Goal: Task Accomplishment & Management: Use online tool/utility

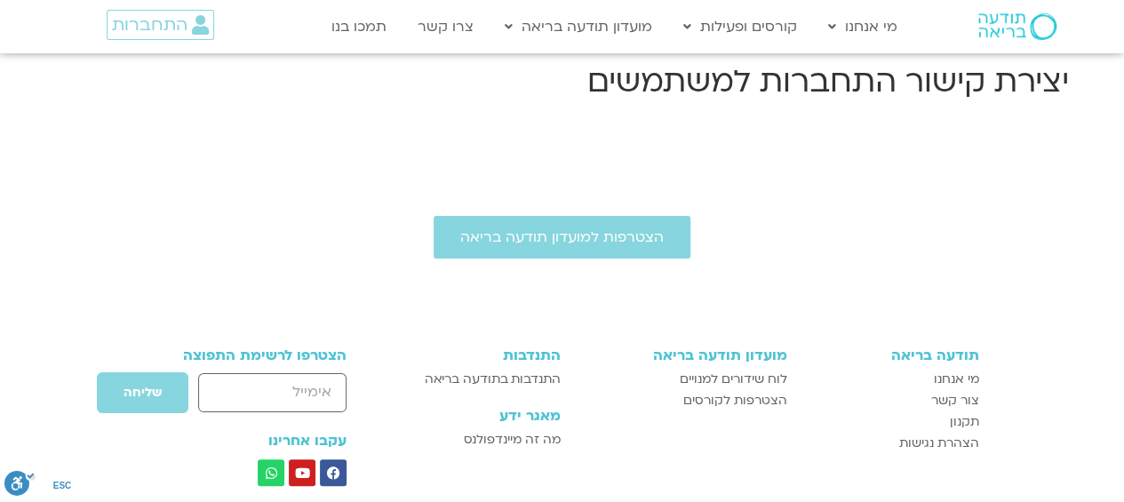
scroll to position [225, 0]
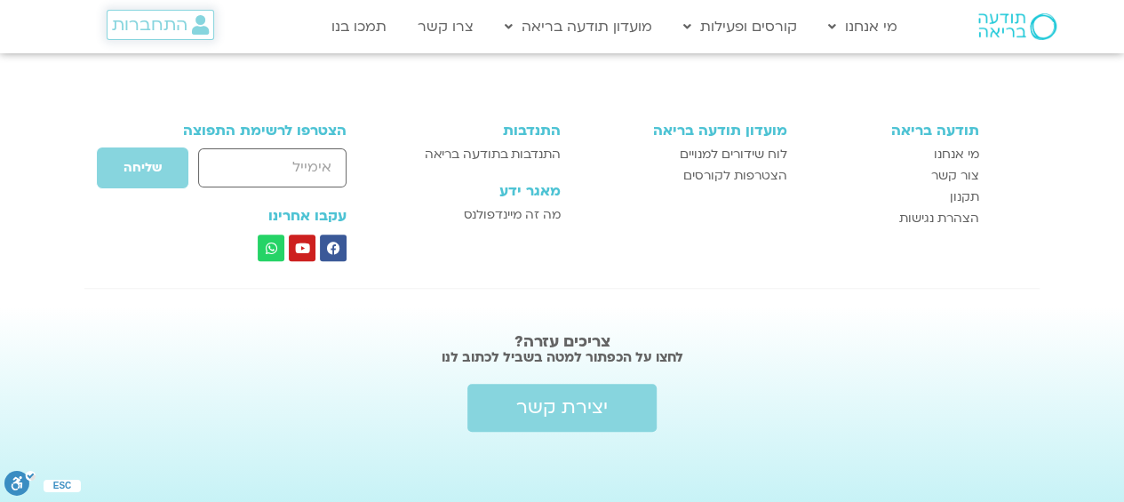
click at [190, 25] on span "התחברות" at bounding box center [160, 25] width 97 height 20
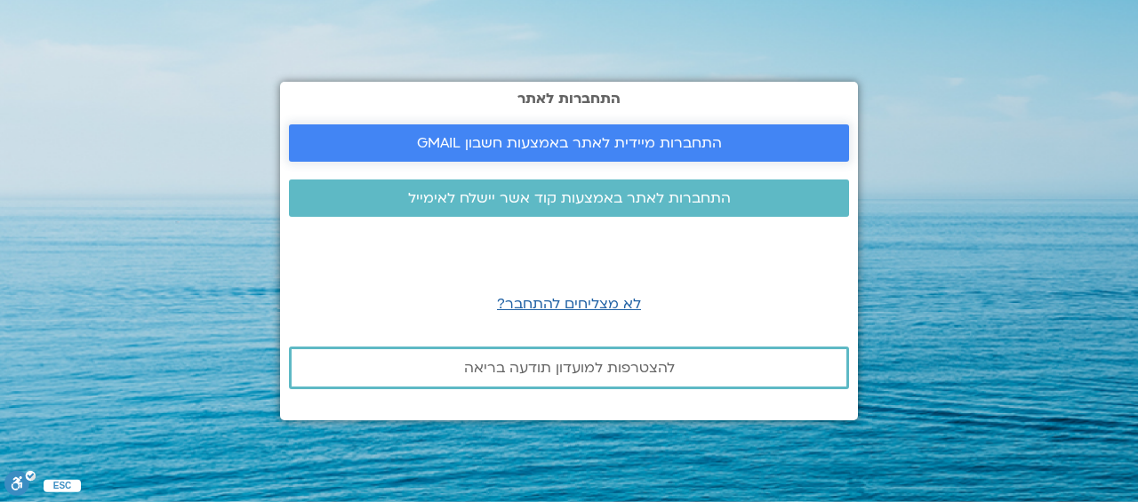
click at [624, 135] on span "התחברות מיידית לאתר באמצעות חשבון GMAIL" at bounding box center [569, 143] width 305 height 16
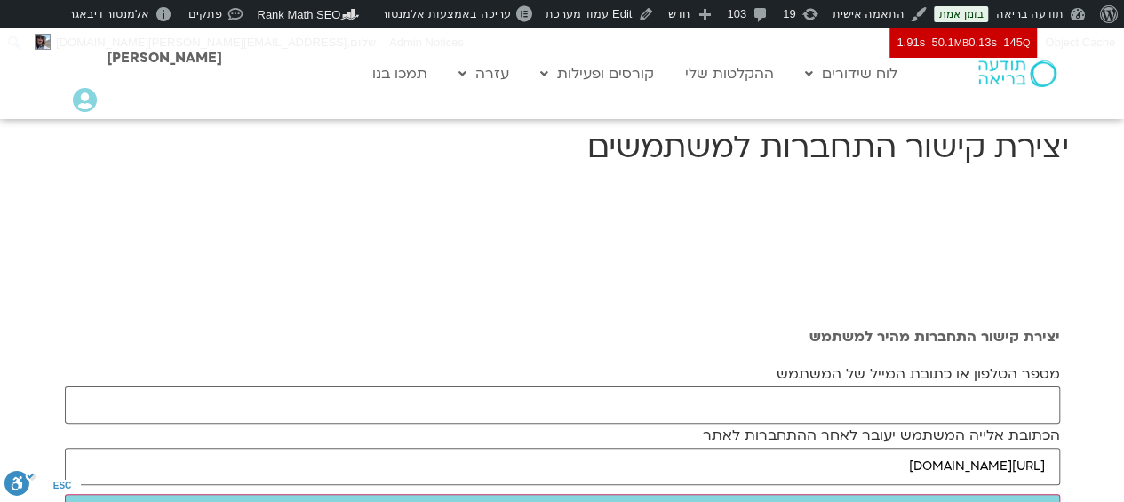
click at [729, 282] on div "יצירת קישור התחברות מהיר למשתמש מספר הטלפון או כתובת המייל של המשתמש הכתובת אלי…" at bounding box center [562, 434] width 1013 height 502
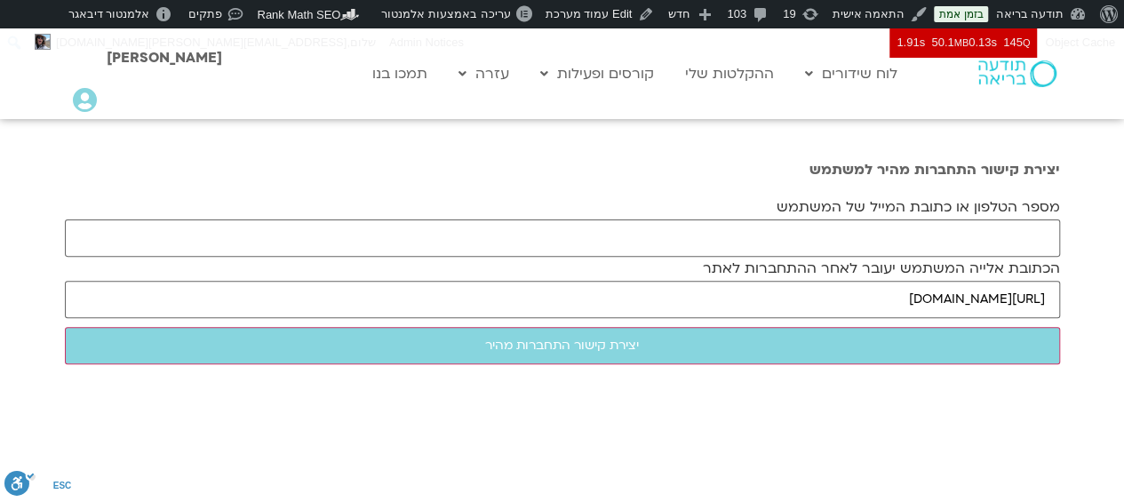
scroll to position [166, 0]
click at [76, 102] on icon at bounding box center [85, 100] width 24 height 25
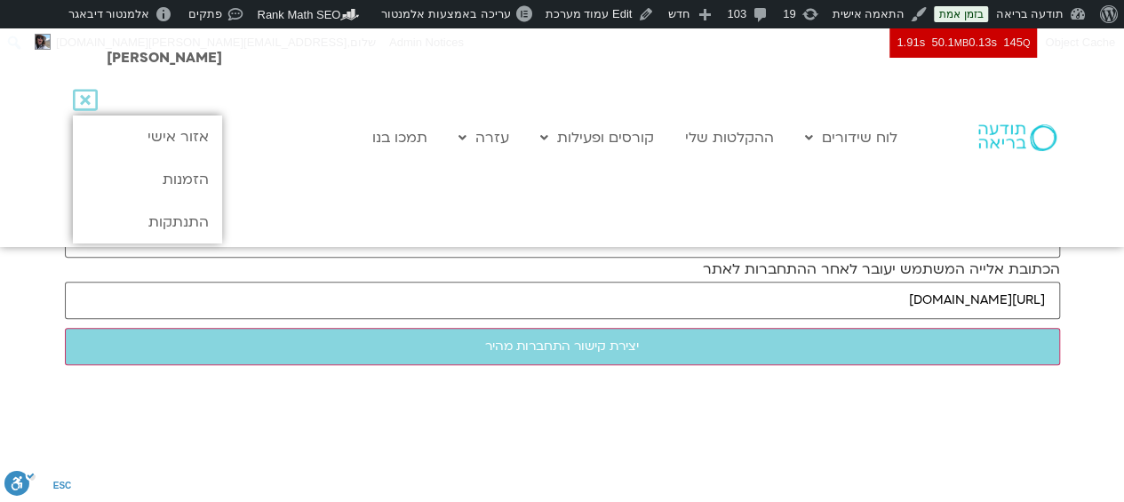
click at [1099, 295] on section "יצירת קישור התחברות מהיר למשתמש מספר הטלפון או כתובת המייל של המשתמש הכתובת אלי…" at bounding box center [562, 268] width 1124 height 502
click at [92, 97] on icon at bounding box center [85, 100] width 25 height 25
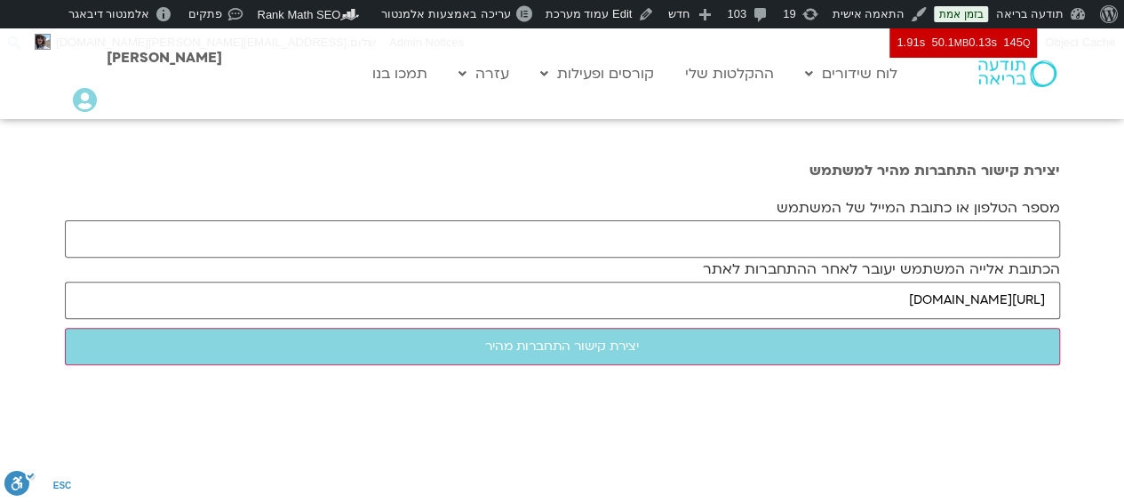
click at [1093, 273] on section "יצירת קישור התחברות מהיר למשתמש מספר הטלפון או כתובת המייל של המשתמש הכתובת אלי…" at bounding box center [562, 268] width 1124 height 502
click at [631, 159] on div "יצירת קישור התחברות מהיר למשתמש מספר הטלפון או כתובת המייל של המשתמש הכתובת אלי…" at bounding box center [562, 268] width 1013 height 229
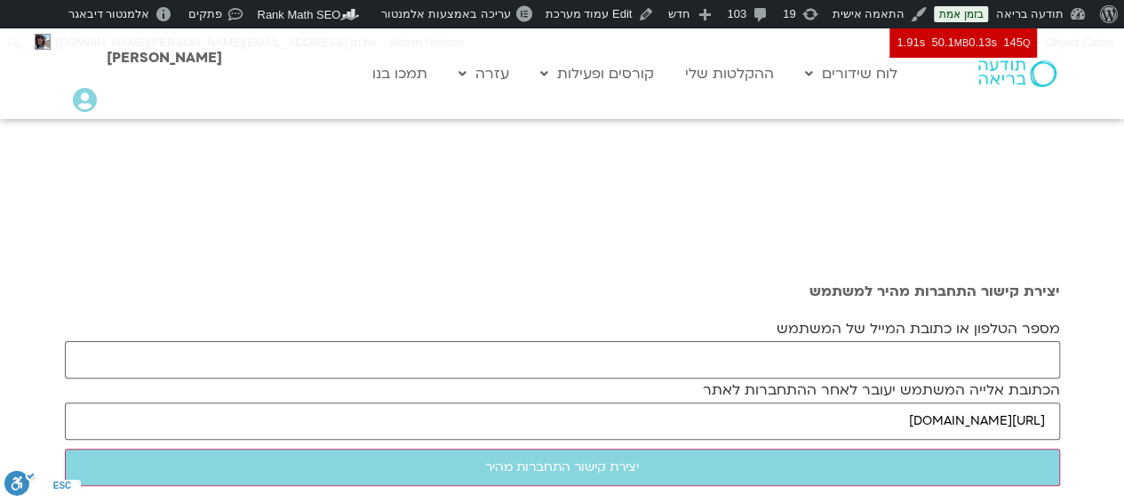
scroll to position [0, 0]
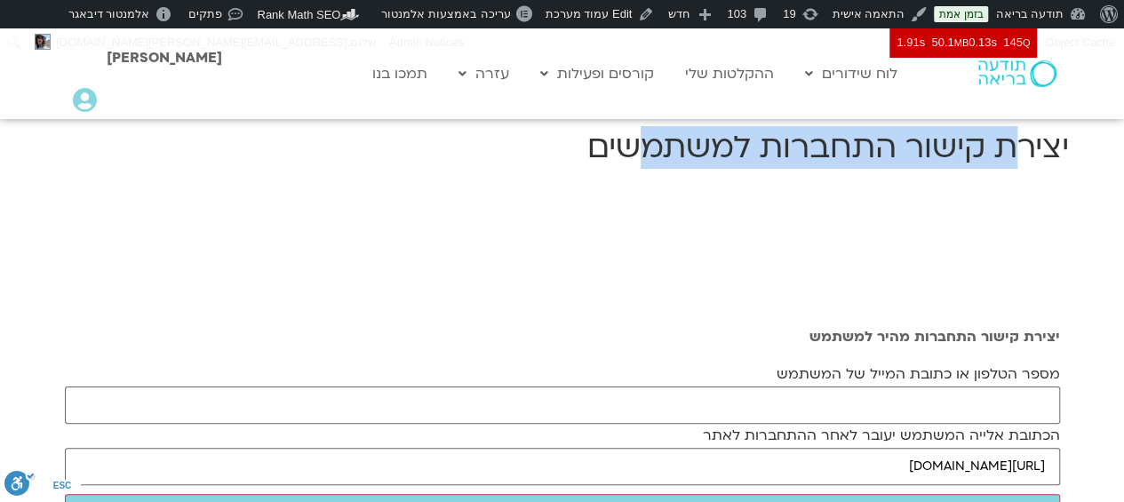
drag, startPoint x: 1013, startPoint y: 164, endPoint x: 622, endPoint y: 166, distance: 391.1
click at [622, 166] on h1 "יצירת קישור התחברות למשתמשים" at bounding box center [562, 147] width 1013 height 43
click at [779, 164] on h1 "יצירת קישור התחברות למשתמשים" at bounding box center [562, 147] width 1013 height 43
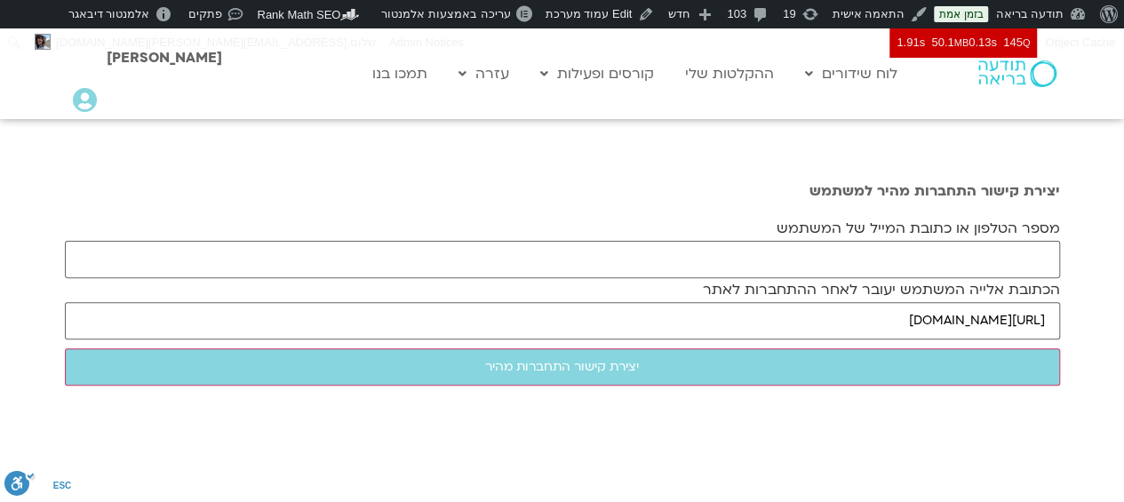
scroll to position [147, 0]
click at [949, 266] on input "מספר הטלפון או כתובת המייל של המשתמש" at bounding box center [563, 258] width 996 height 37
click at [901, 252] on input "מספר הטלפון או כתובת המייל של המשתמש" at bounding box center [563, 258] width 996 height 37
paste input "sbd6094@gmail.com"
type input "sbd6094@gmail.com"
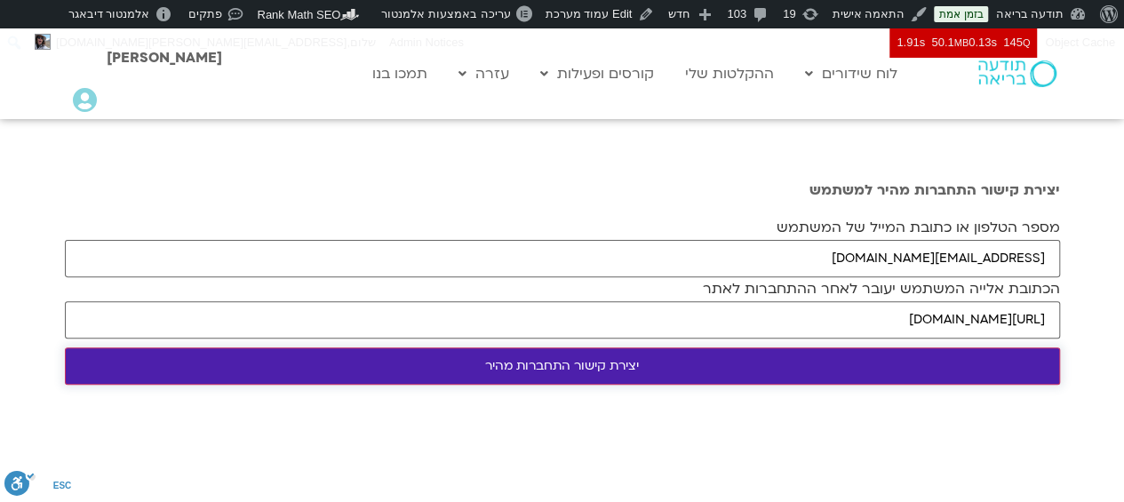
click at [799, 361] on input "יצירת קישור התחברות מהיר" at bounding box center [563, 366] width 996 height 37
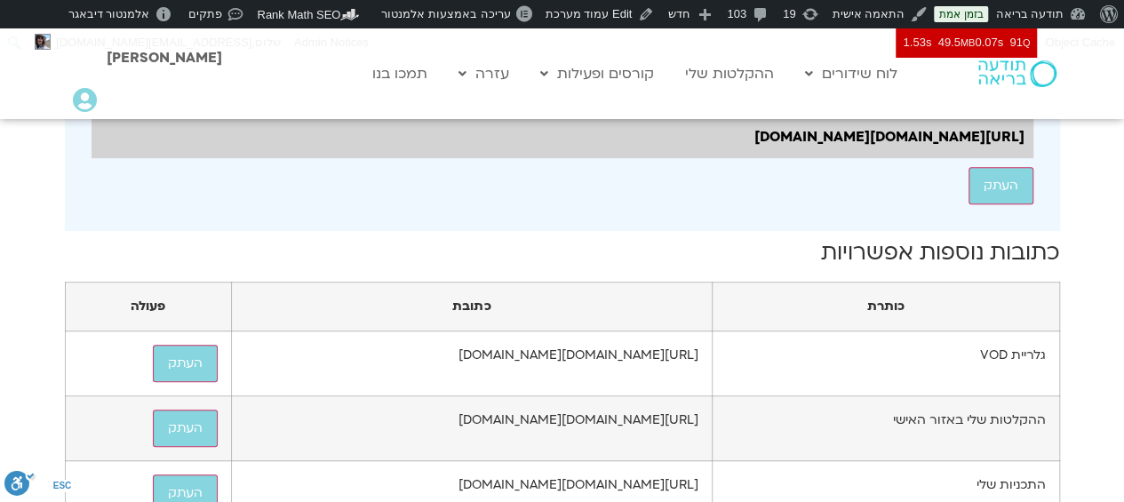
scroll to position [548, 0]
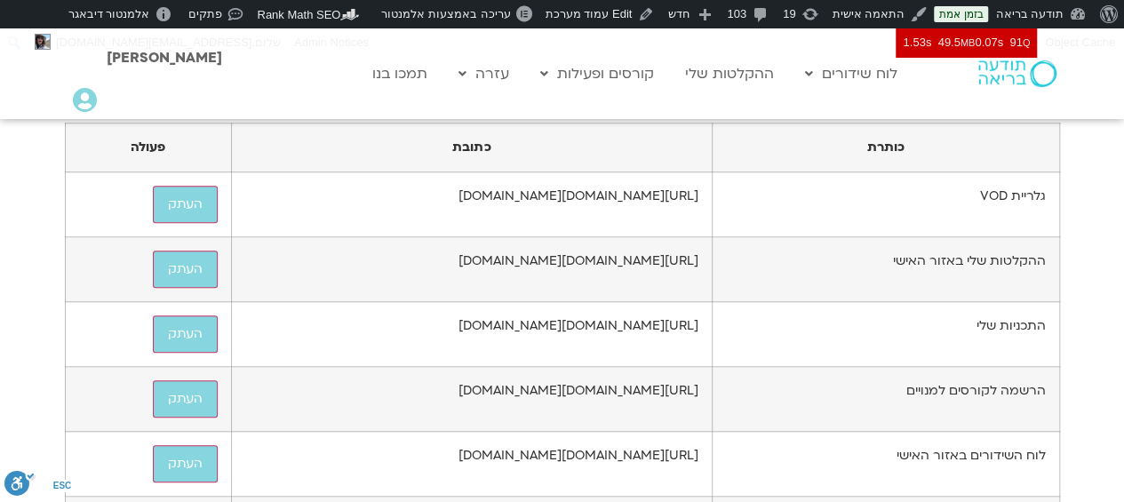
click at [713, 214] on td "https://todaabria.mindfulspace.co.il/system_pages/auto_login_page/?token=uGatZf…" at bounding box center [472, 204] width 482 height 65
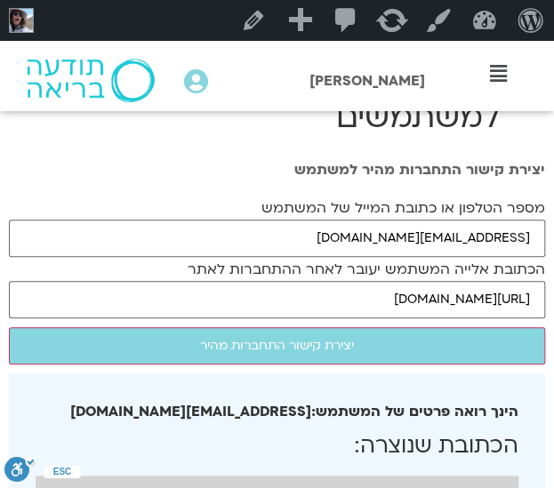
scroll to position [66, 0]
